Goal: Task Accomplishment & Management: Manage account settings

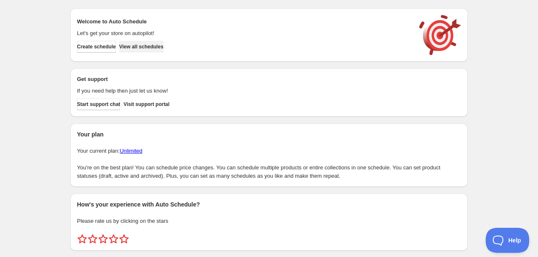
click at [163, 48] on span "View all schedules" at bounding box center [141, 46] width 44 height 7
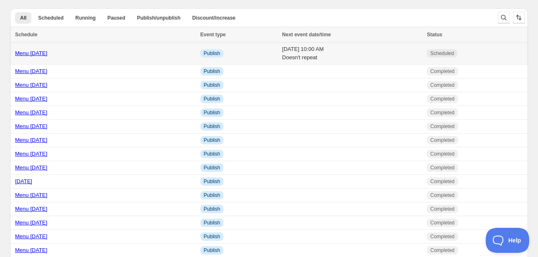
click at [43, 58] on td "Menu Sep 22th" at bounding box center [104, 54] width 188 height 22
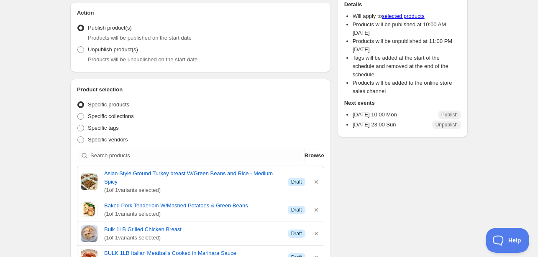
scroll to position [209, 0]
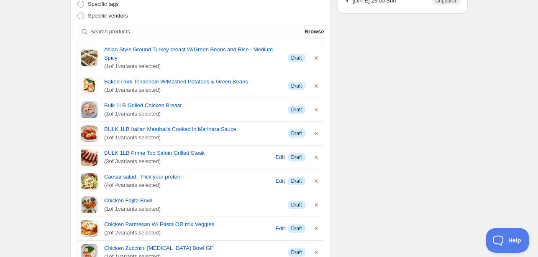
click at [304, 35] on span "Browse" at bounding box center [314, 32] width 20 height 8
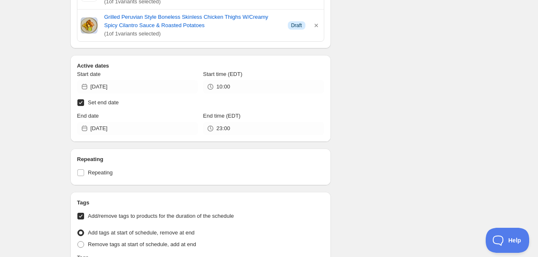
scroll to position [725, 0]
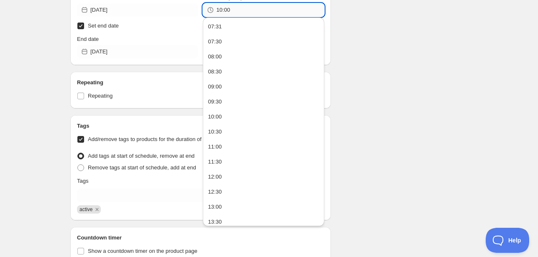
click at [241, 13] on input "10:00" at bounding box center [269, 9] width 107 height 13
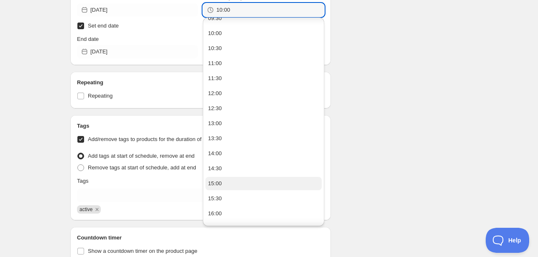
click at [226, 184] on button "15:00" at bounding box center [263, 183] width 116 height 13
type input "15:00"
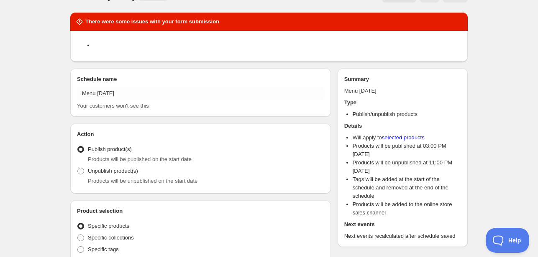
scroll to position [0, 0]
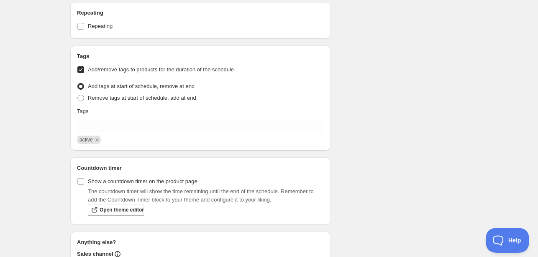
scroll to position [933, 0]
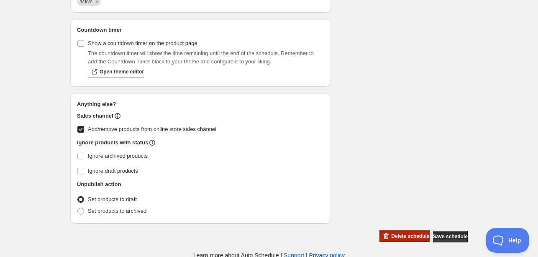
click at [396, 234] on span "Delete schedule" at bounding box center [410, 236] width 38 height 7
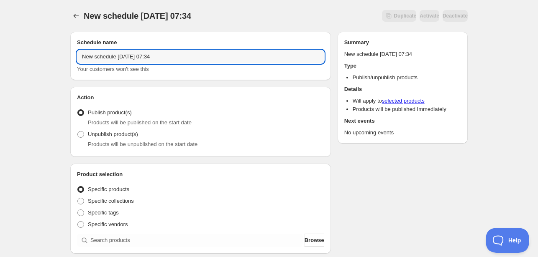
drag, startPoint x: 177, startPoint y: 56, endPoint x: 46, endPoint y: 34, distance: 133.0
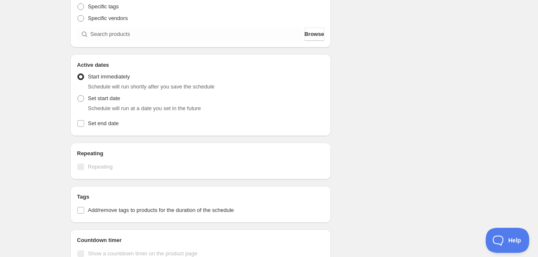
scroll to position [209, 0]
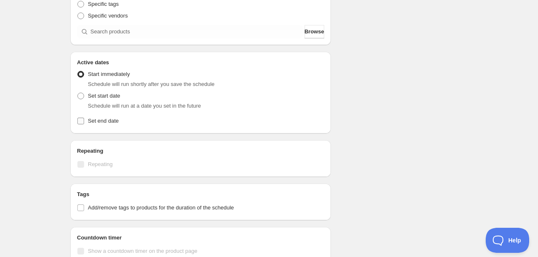
type input "Menu Sep 22nd"
click at [82, 122] on input "Set end date" at bounding box center [80, 121] width 7 height 7
checkbox input "true"
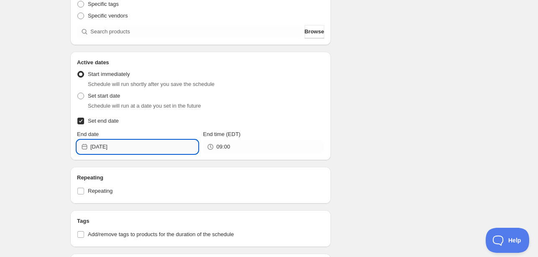
click at [159, 150] on input "2025-09-22" at bounding box center [143, 146] width 107 height 13
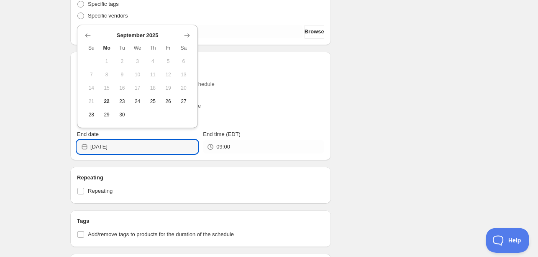
click at [83, 114] on div "September 2025 Su Mo Tu We Th Fr Sa 1 2 3 4 5 6 7 8 9 10 11 12 13 14 15 16 17 1…" at bounding box center [134, 73] width 114 height 97
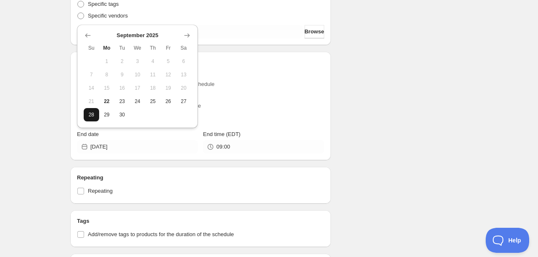
click at [93, 112] on span "28" at bounding box center [91, 115] width 9 height 7
type input "2025-09-28"
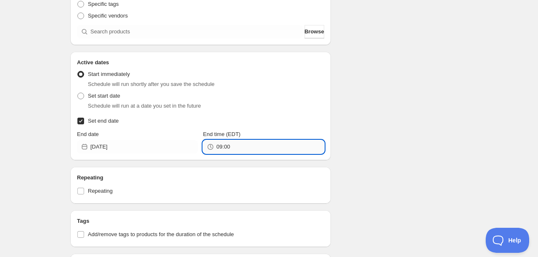
click at [254, 150] on input "09:00" at bounding box center [269, 146] width 107 height 13
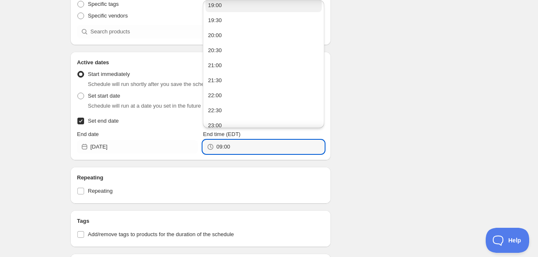
scroll to position [585, 0]
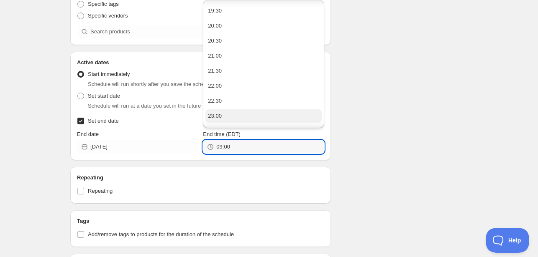
click at [222, 114] on button "23:00" at bounding box center [263, 116] width 116 height 13
type input "23:00"
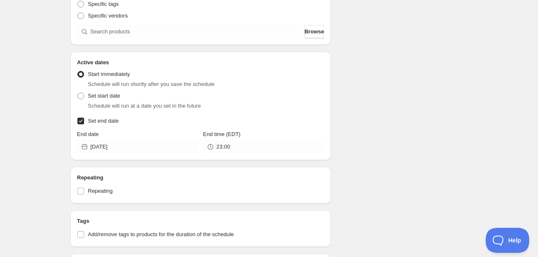
click at [382, 132] on div "Schedule name Menu Sep 22nd Your customers won't see this Action Action Publish…" at bounding box center [266, 147] width 404 height 662
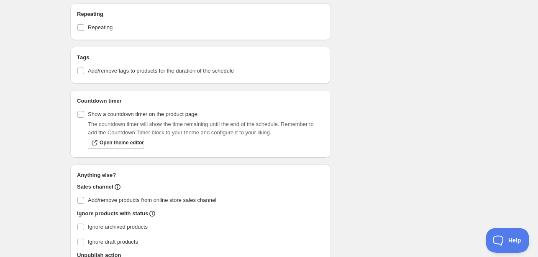
scroll to position [376, 0]
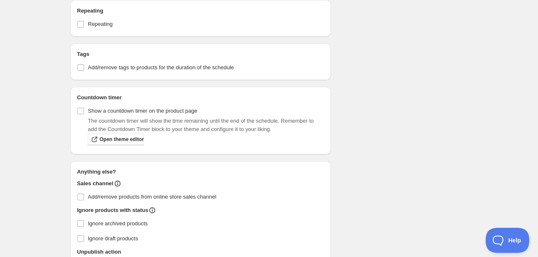
click at [76, 68] on div "Tags Add/remove tags to products for the duration of the schedule" at bounding box center [200, 61] width 260 height 37
click at [79, 67] on input "Add/remove tags to products for the duration of the schedule" at bounding box center [80, 67] width 7 height 7
checkbox input "true"
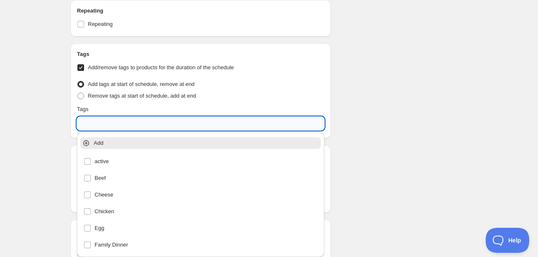
click at [93, 122] on input "text" at bounding box center [200, 123] width 247 height 13
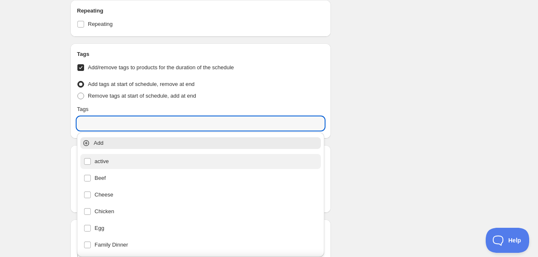
click at [101, 162] on div "active" at bounding box center [201, 162] width 234 height 12
type input "active"
checkbox input "true"
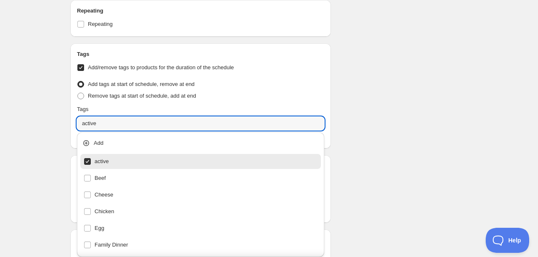
click at [353, 94] on div "Schedule name Menu Sep 22nd Your customers won't see this Action Action Publish…" at bounding box center [266, 14] width 404 height 731
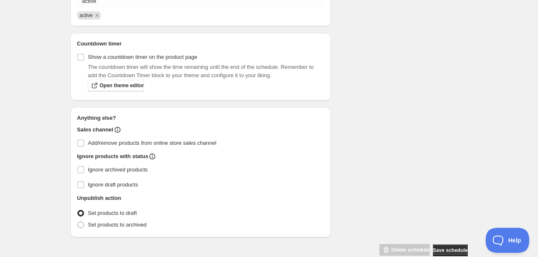
scroll to position [502, 0]
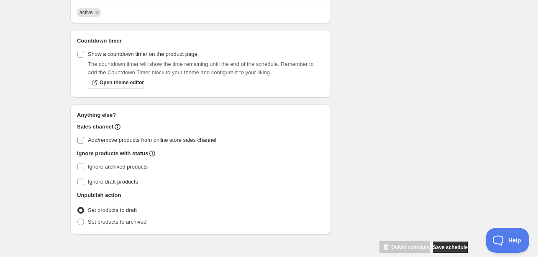
click at [82, 138] on input "Add/remove products from online store sales channel" at bounding box center [80, 140] width 7 height 7
checkbox input "true"
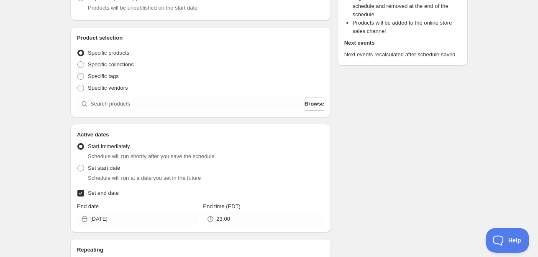
scroll to position [125, 0]
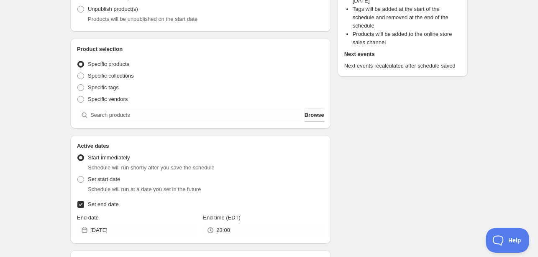
click at [309, 114] on span "Browse" at bounding box center [314, 115] width 20 height 8
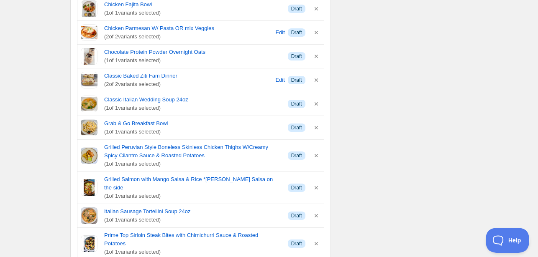
scroll to position [460, 0]
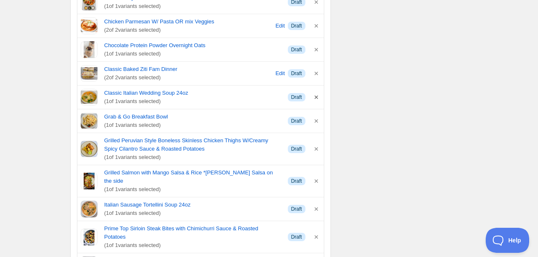
click at [314, 96] on icon "button" at bounding box center [316, 97] width 8 height 8
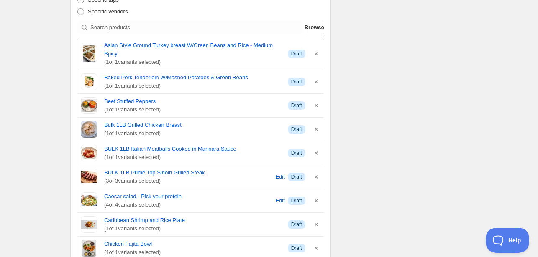
scroll to position [209, 0]
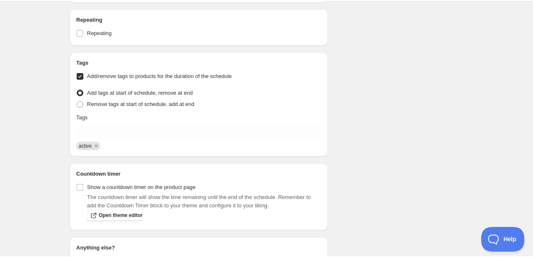
scroll to position [961, 0]
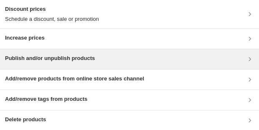
click at [67, 61] on h3 "Publish and/or unpublish products" at bounding box center [50, 58] width 90 height 8
